Goal: Navigation & Orientation: Find specific page/section

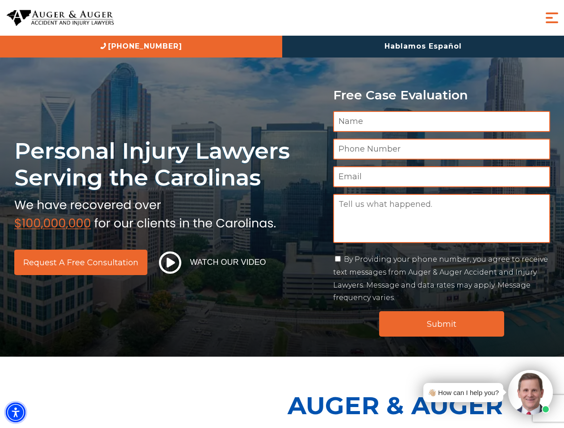
click at [16, 413] on img "Accessibility Menu" at bounding box center [16, 413] width 20 height 20
